Goal: Transaction & Acquisition: Obtain resource

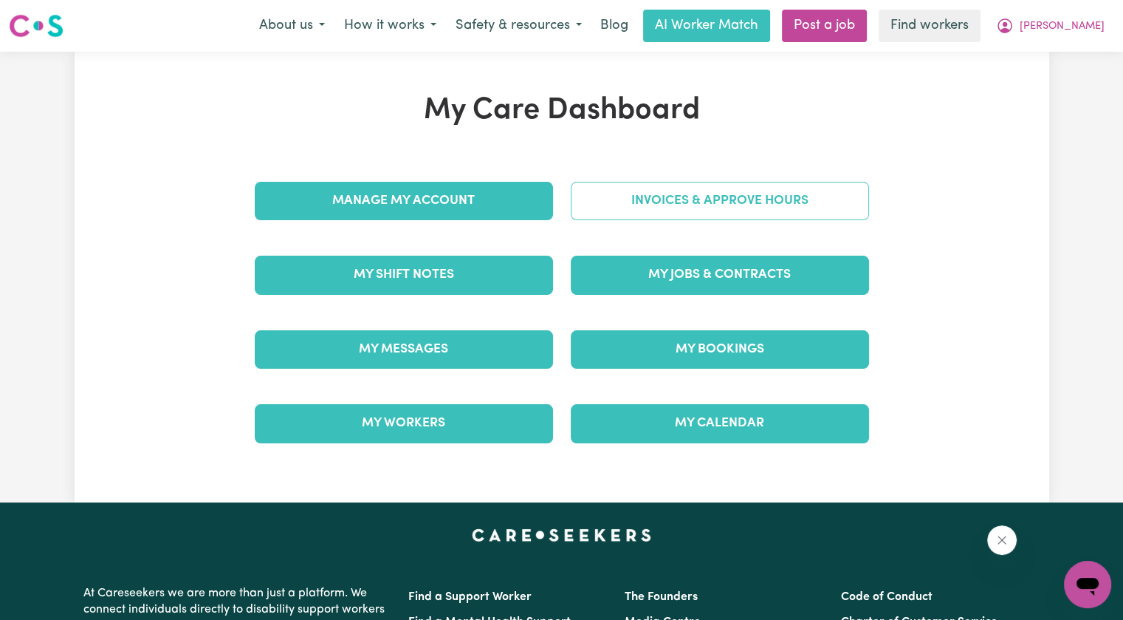
click at [611, 208] on link "Invoices & Approve Hours" at bounding box center [720, 201] width 298 height 38
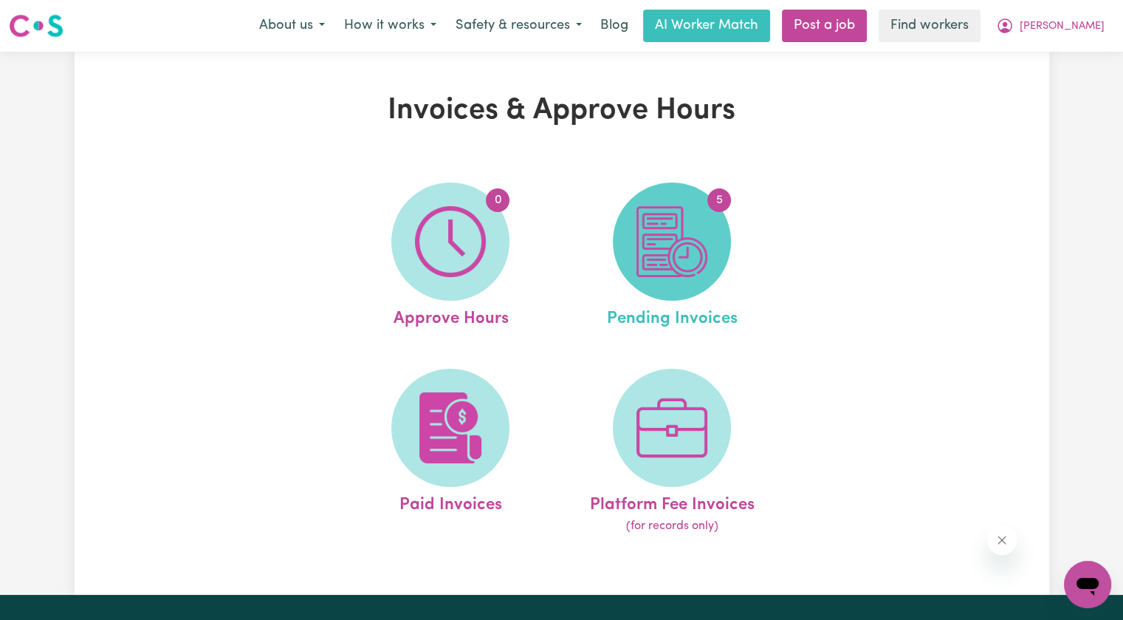
click at [642, 236] on img at bounding box center [672, 241] width 71 height 71
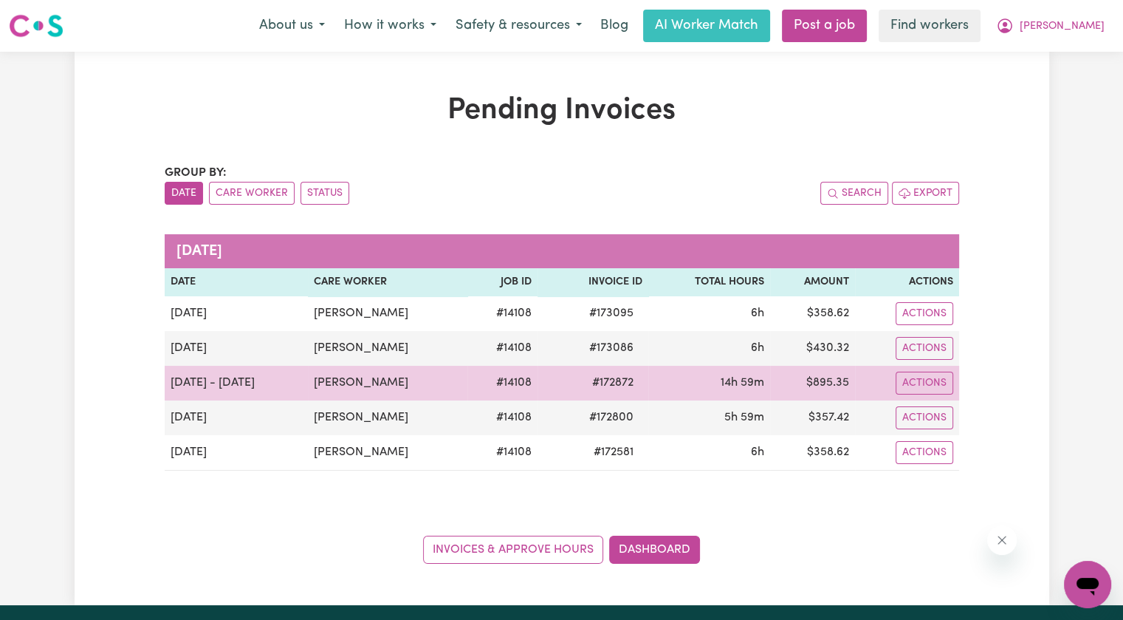
click at [607, 386] on span "# 172872" at bounding box center [612, 383] width 59 height 18
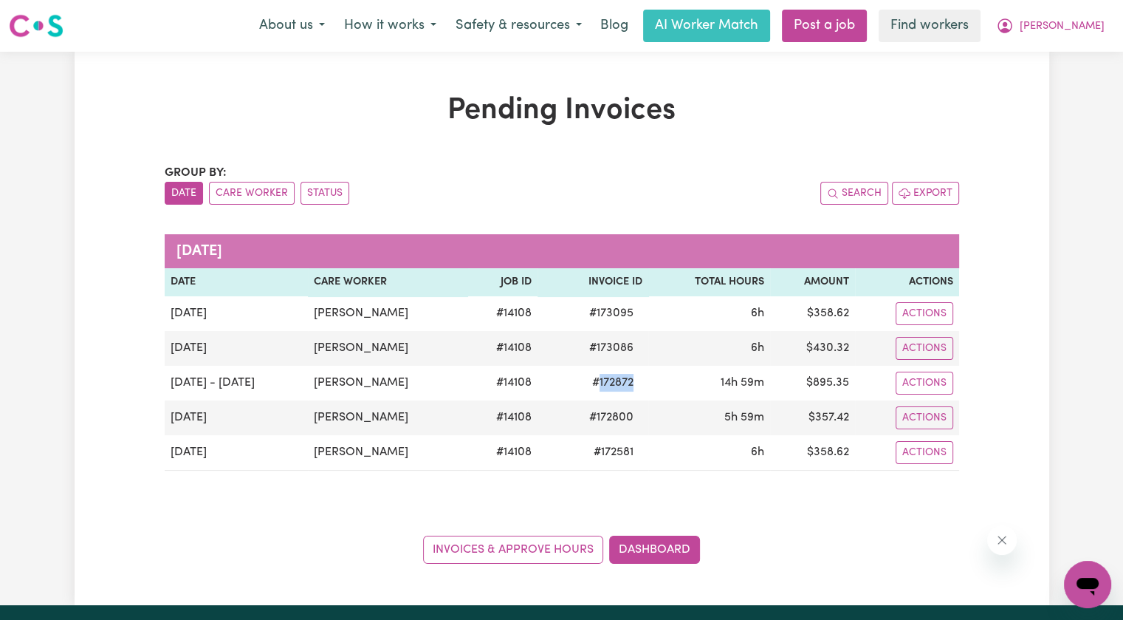
copy span "172872"
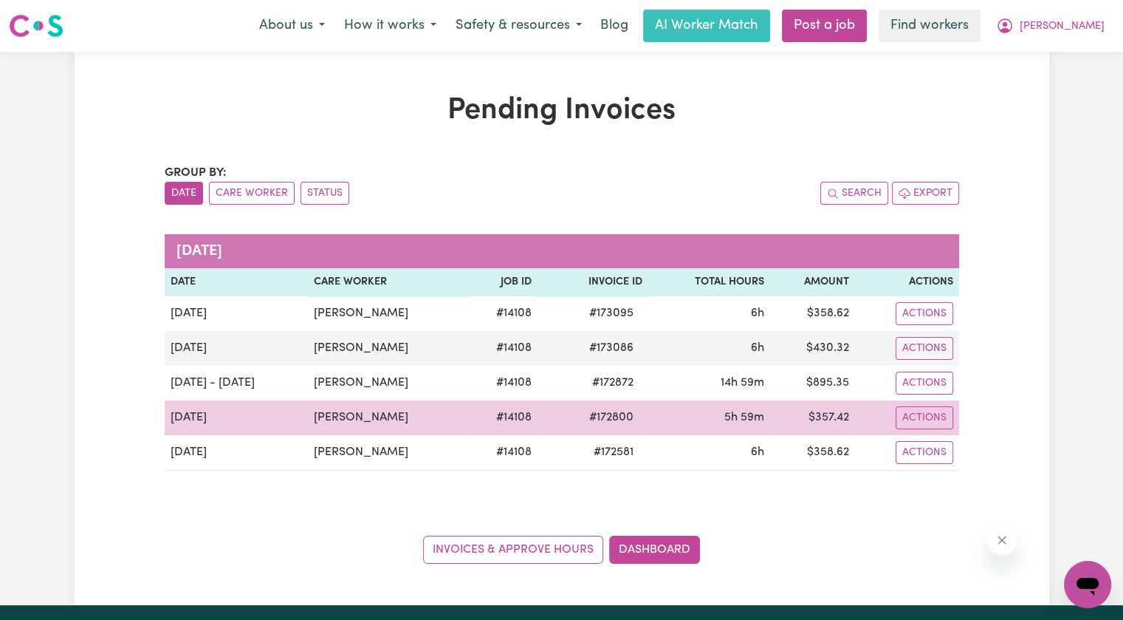
click at [612, 413] on span "# 172800" at bounding box center [611, 417] width 62 height 18
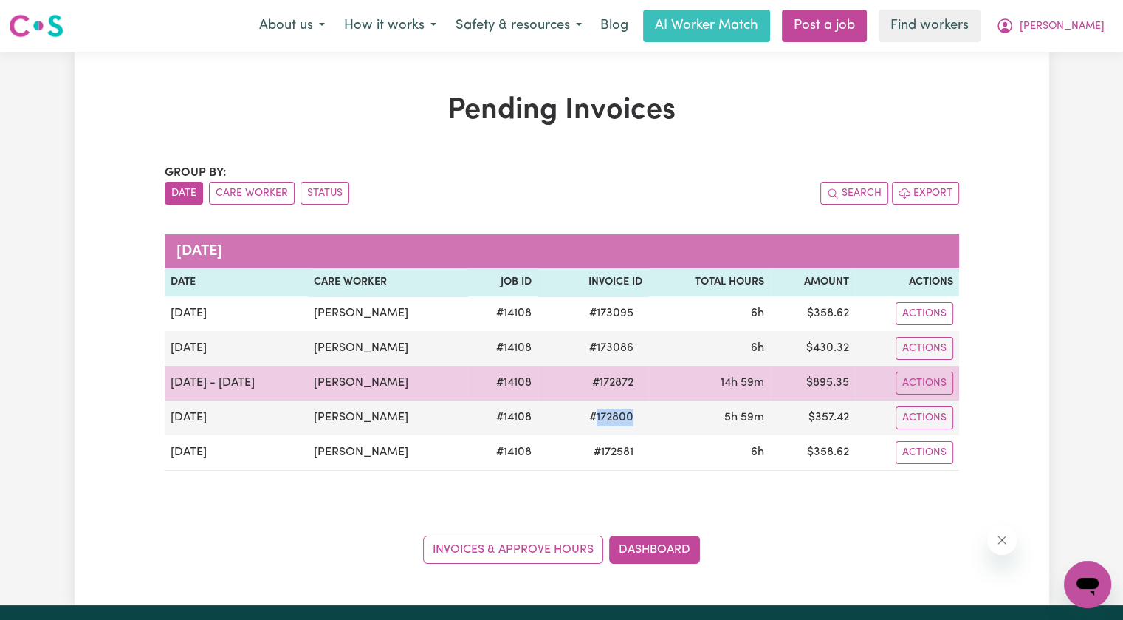
copy span "172800"
click at [606, 383] on span "# 172872" at bounding box center [612, 383] width 59 height 18
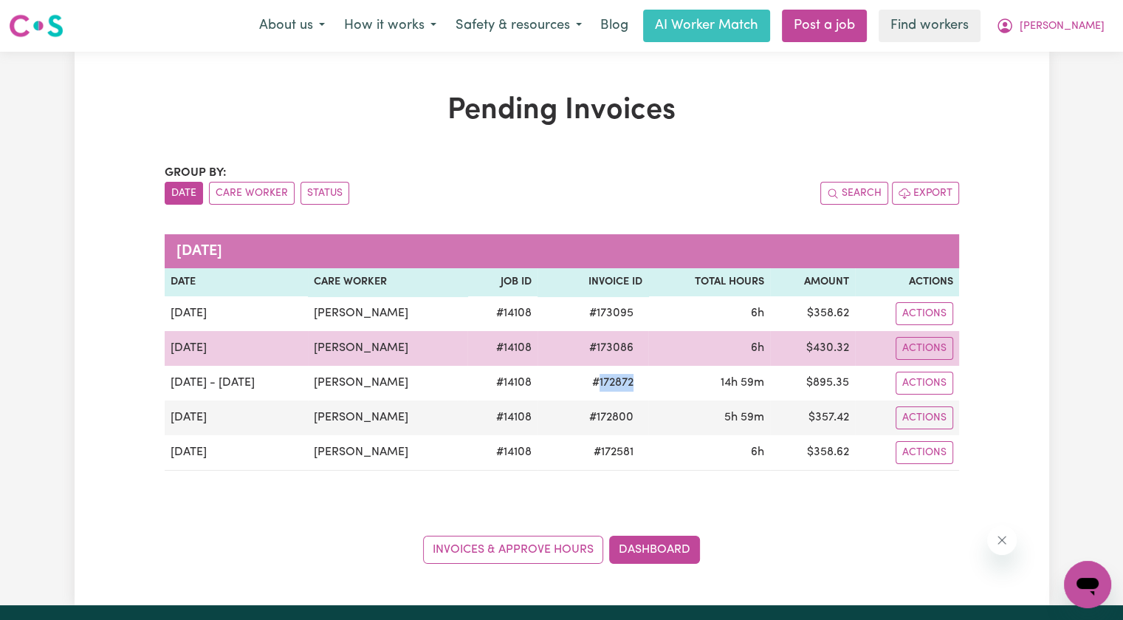
copy span "172872"
click at [605, 345] on span "# 173086" at bounding box center [611, 348] width 62 height 18
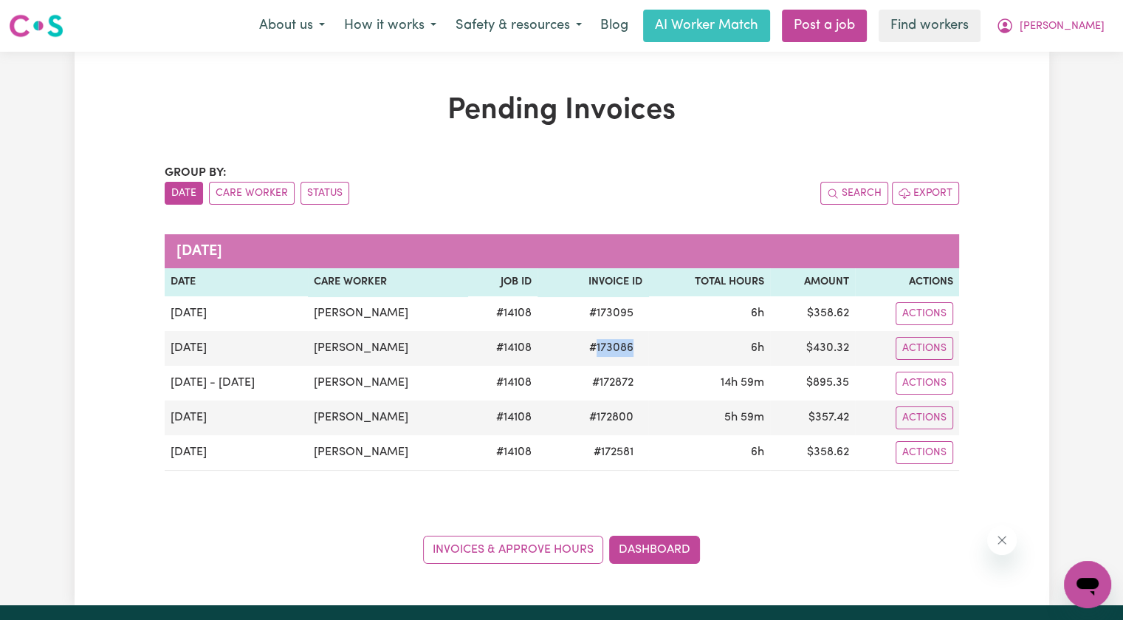
copy span "173086"
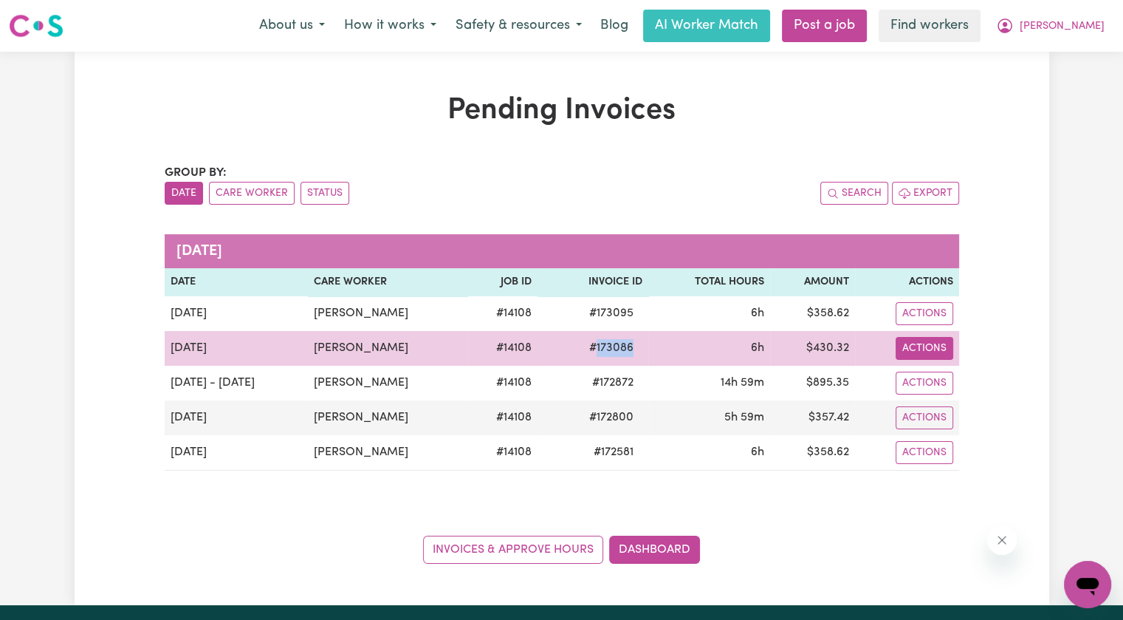
click at [920, 350] on button "Actions" at bounding box center [925, 348] width 58 height 23
click at [920, 371] on link "Download Invoice" at bounding box center [965, 382] width 135 height 30
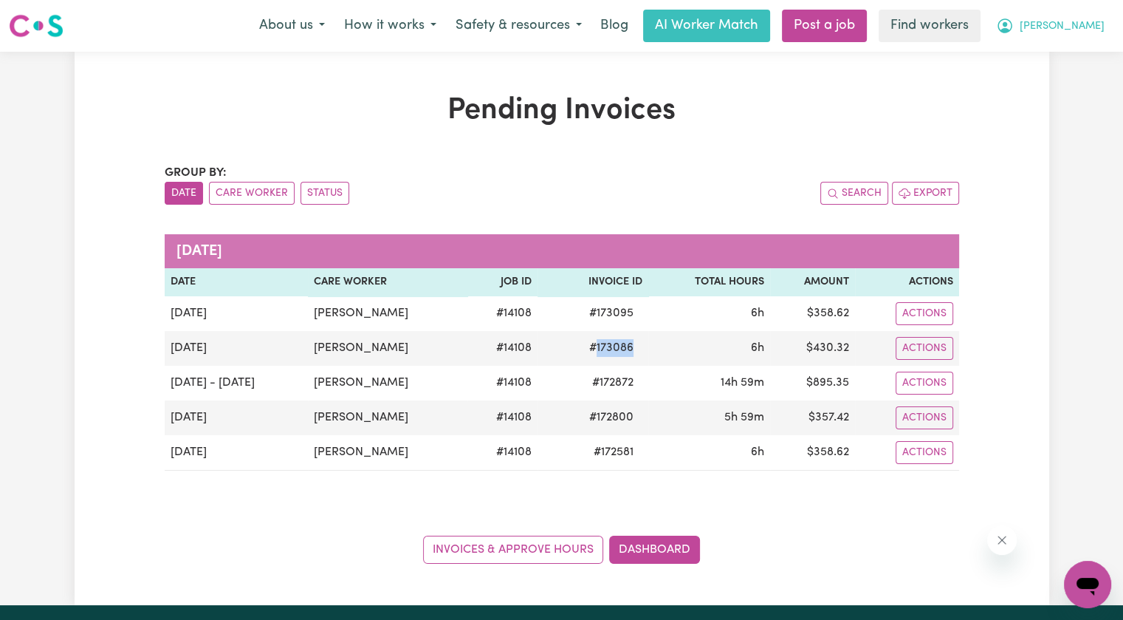
click at [1089, 38] on button "[PERSON_NAME]" at bounding box center [1051, 25] width 128 height 31
click at [1055, 92] on link "Logout" at bounding box center [1055, 85] width 117 height 28
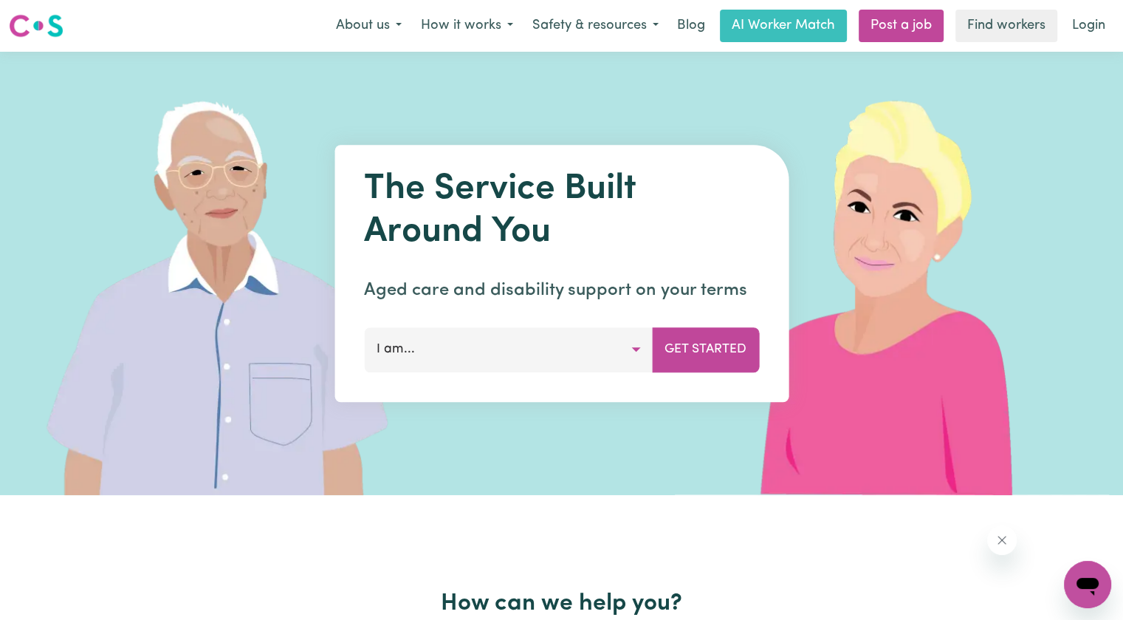
click at [1078, 44] on nav "Menu About us How it works Safety & resources Blog AI Worker Match Post a job F…" at bounding box center [561, 26] width 1123 height 52
click at [1080, 31] on link "Login" at bounding box center [1088, 26] width 51 height 32
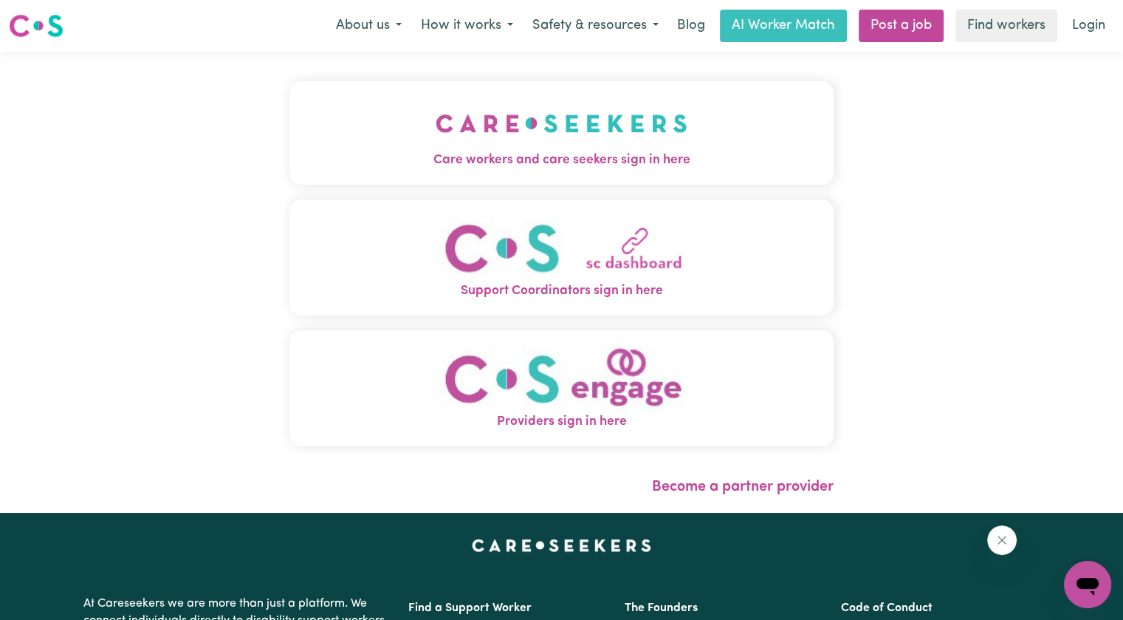
click at [709, 135] on button "Care workers and care seekers sign in here" at bounding box center [562, 132] width 544 height 103
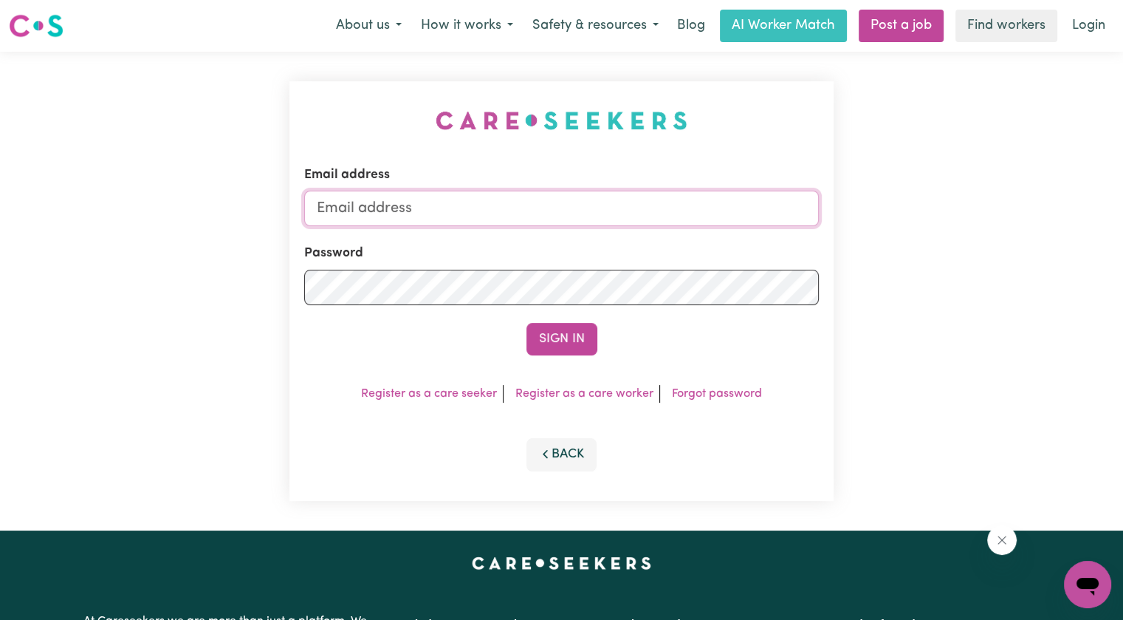
click at [482, 218] on input "Email address" at bounding box center [561, 208] width 515 height 35
click at [388, 203] on input "[EMAIL_ADDRESS][DOMAIN_NAME]" at bounding box center [561, 208] width 515 height 35
drag, startPoint x: 397, startPoint y: 206, endPoint x: 1146, endPoint y: 200, distance: 748.9
click at [1123, 200] on html "Menu About us How it works Safety & resources Blog AI Worker Match Post a job F…" at bounding box center [561, 559] width 1123 height 1118
drag, startPoint x: 395, startPoint y: 206, endPoint x: 428, endPoint y: 206, distance: 32.5
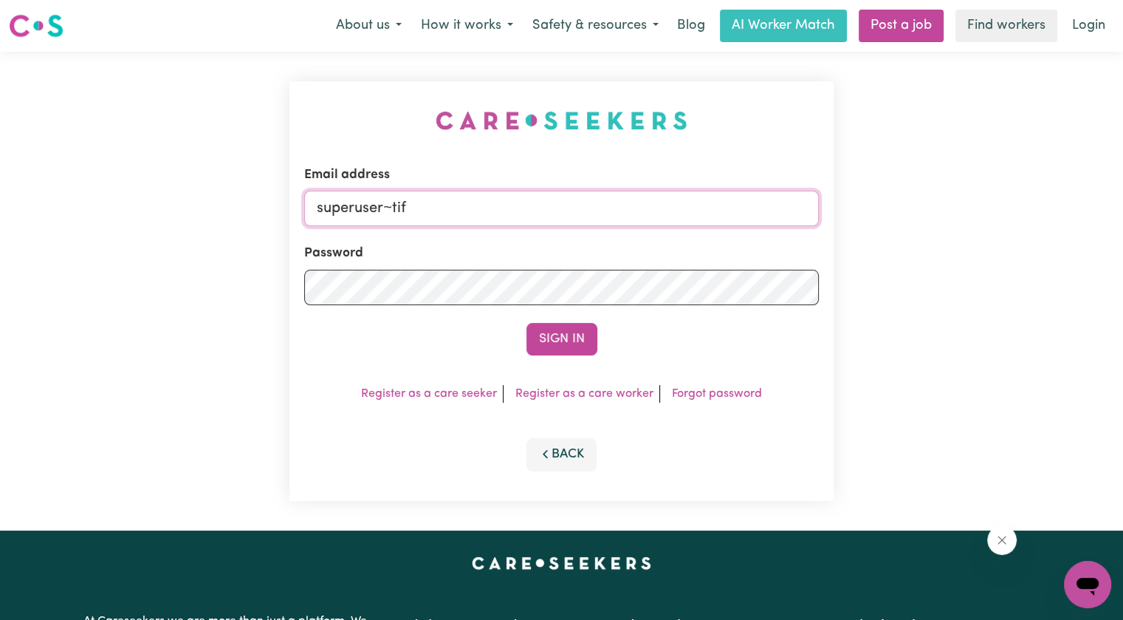
click at [428, 206] on input "superuser~tif" at bounding box center [561, 208] width 515 height 35
paste input "[EMAIL_ADDRESS][DOMAIN_NAME]"
type input "[EMAIL_ADDRESS][DOMAIN_NAME]"
click at [527, 323] on button "Sign In" at bounding box center [562, 339] width 71 height 32
